Goal: Task Accomplishment & Management: Manage account settings

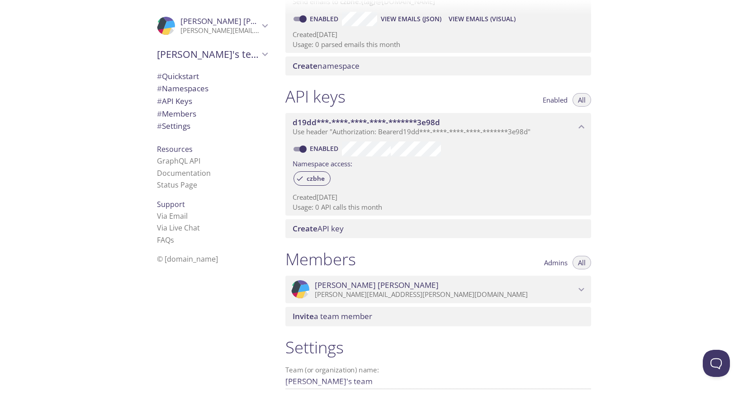
scroll to position [159, 0]
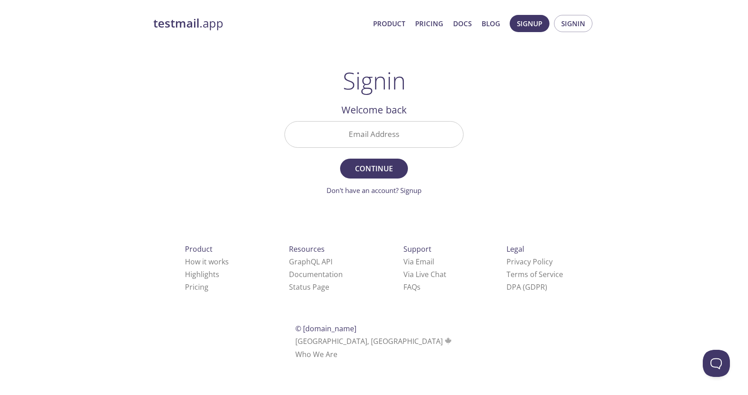
click at [373, 133] on input "Email Address" at bounding box center [374, 135] width 178 height 26
type input "[PERSON_NAME][EMAIL_ADDRESS][PERSON_NAME][DOMAIN_NAME]"
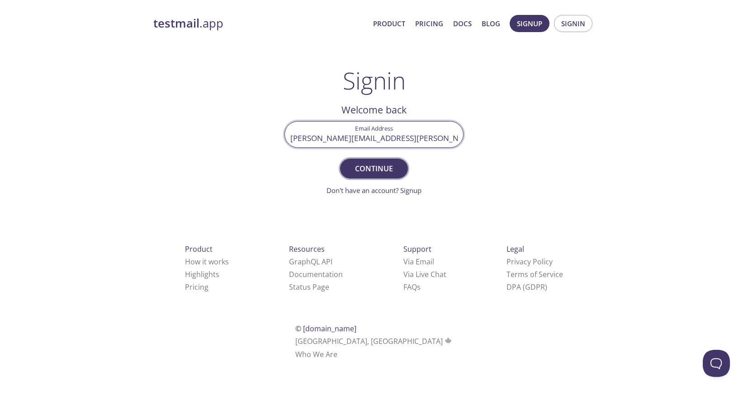
click at [370, 166] on span "Continue" at bounding box center [374, 168] width 48 height 13
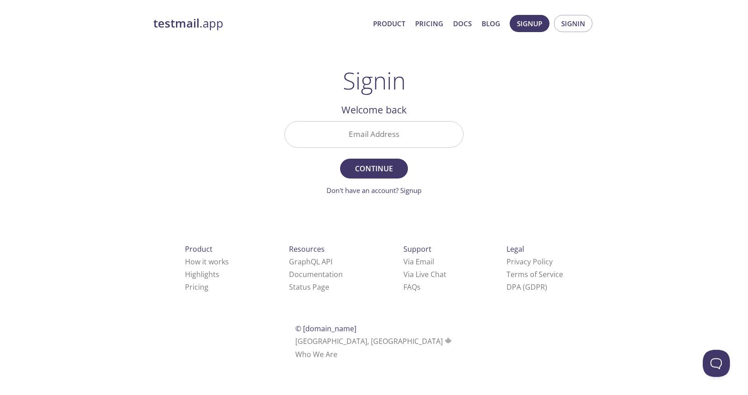
click at [406, 131] on input "Email Address" at bounding box center [374, 135] width 178 height 26
type input "[PERSON_NAME][EMAIL_ADDRESS][PERSON_NAME][DOMAIN_NAME]"
click at [380, 174] on span "Continue" at bounding box center [374, 168] width 48 height 13
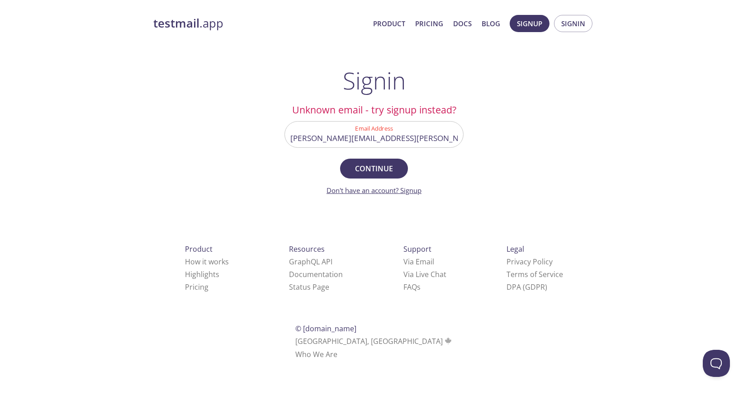
click at [402, 190] on link "Don't have an account? Signup" at bounding box center [374, 190] width 95 height 9
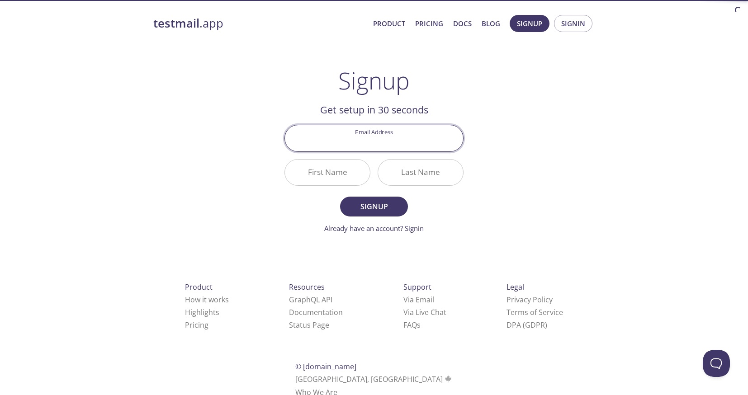
click at [393, 147] on input "Email Address" at bounding box center [374, 138] width 178 height 26
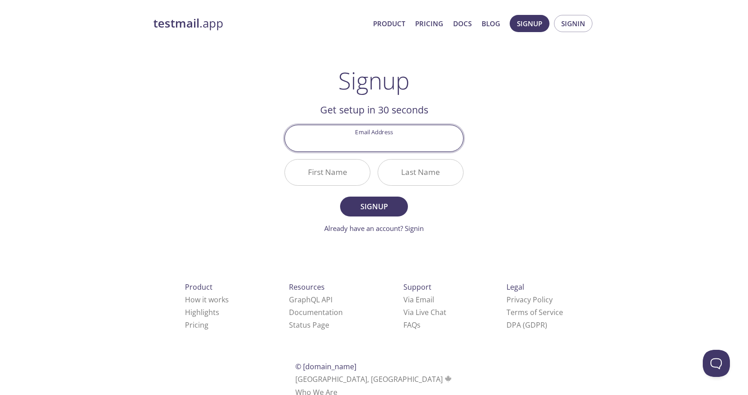
type input "[PERSON_NAME][EMAIL_ADDRESS][PERSON_NAME][DOMAIN_NAME]"
click at [327, 182] on input "First Name" at bounding box center [327, 173] width 85 height 26
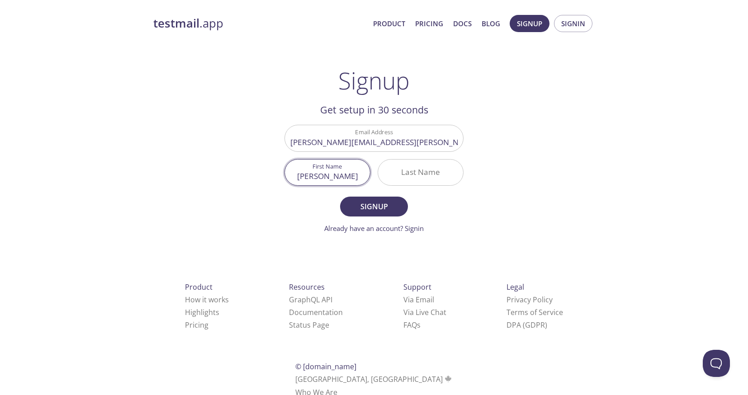
type input "[PERSON_NAME]"
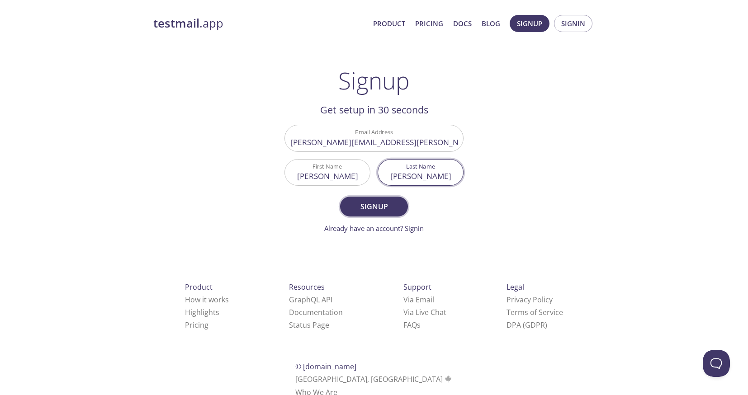
type input "[PERSON_NAME]"
click at [367, 208] on span "Signup" at bounding box center [374, 206] width 48 height 13
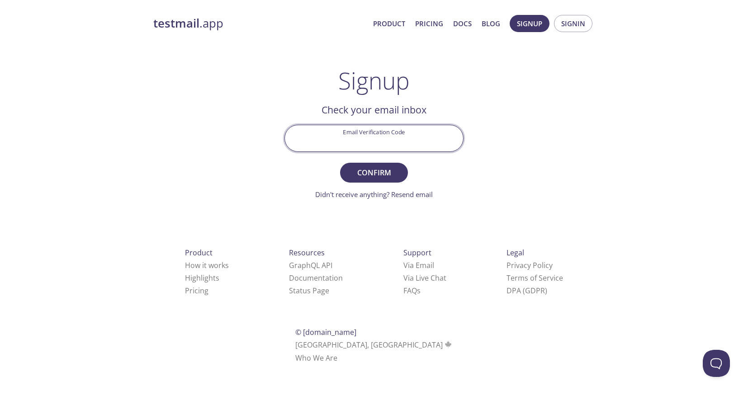
click at [375, 142] on input "Email Verification Code" at bounding box center [374, 138] width 178 height 26
paste input "C2MKTQ4"
type input "C2MKTQ4"
click at [377, 171] on span "Confirm" at bounding box center [374, 172] width 48 height 13
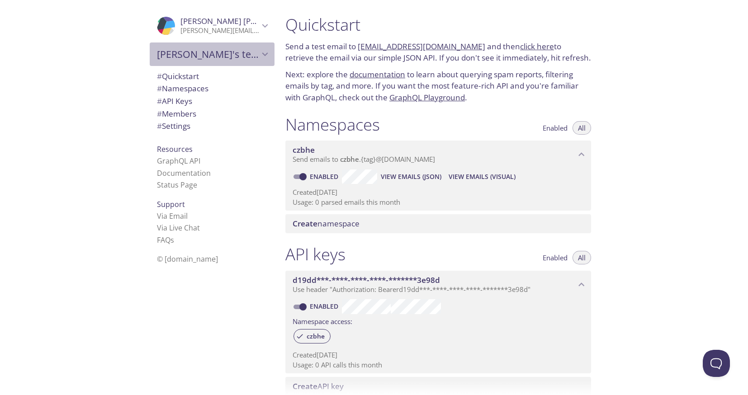
click at [259, 58] on icon "Eveline's team" at bounding box center [265, 54] width 12 height 12
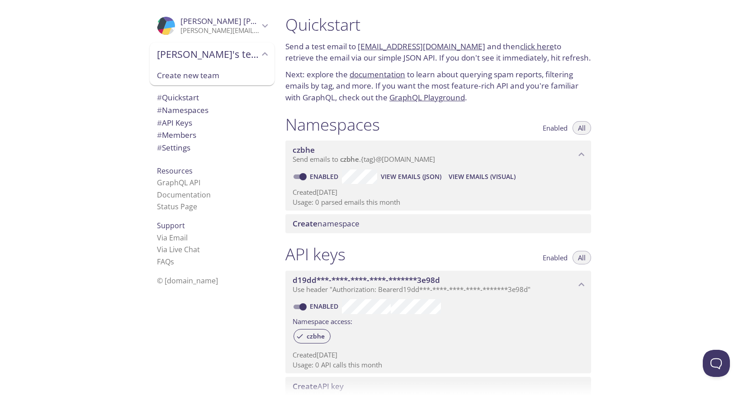
click at [259, 57] on icon "Eveline's team" at bounding box center [265, 54] width 12 height 12
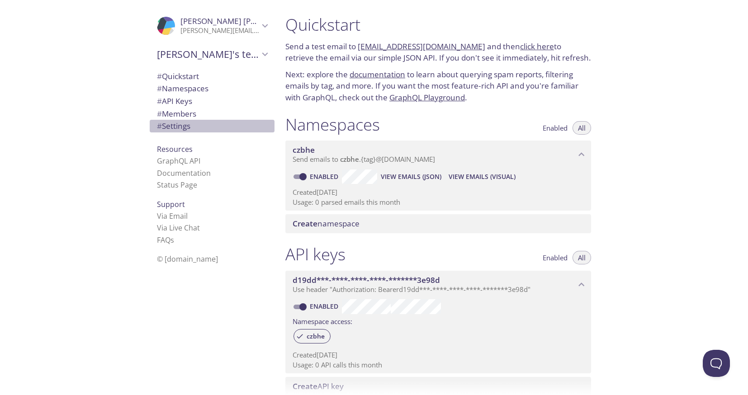
click at [160, 128] on span "# Settings" at bounding box center [173, 126] width 33 height 10
